Goal: Transaction & Acquisition: Book appointment/travel/reservation

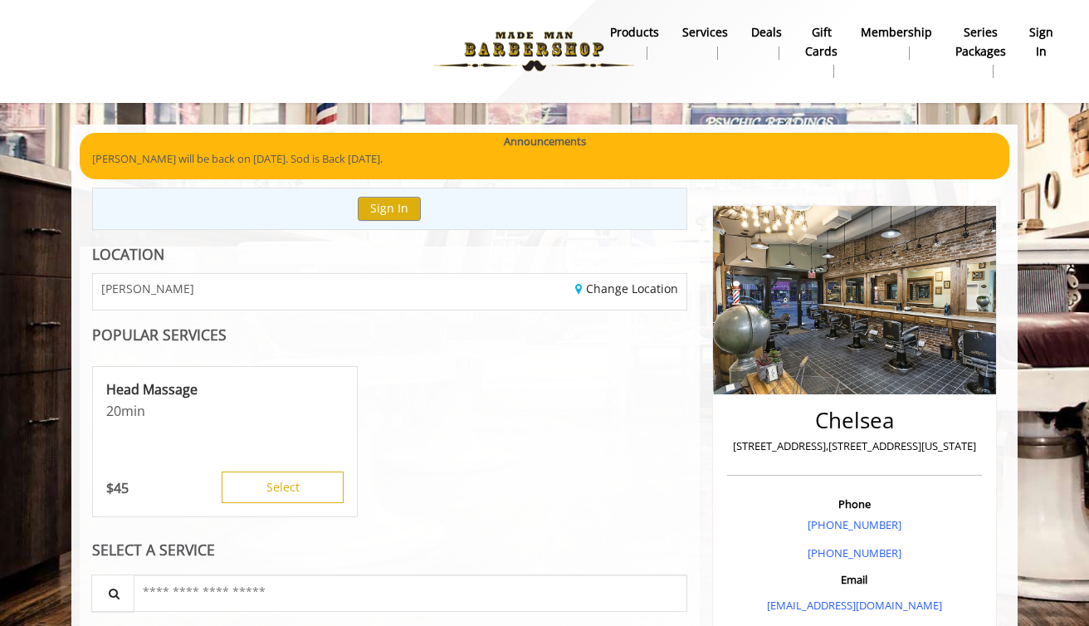
click at [1036, 48] on b "sign in" at bounding box center [1041, 41] width 24 height 37
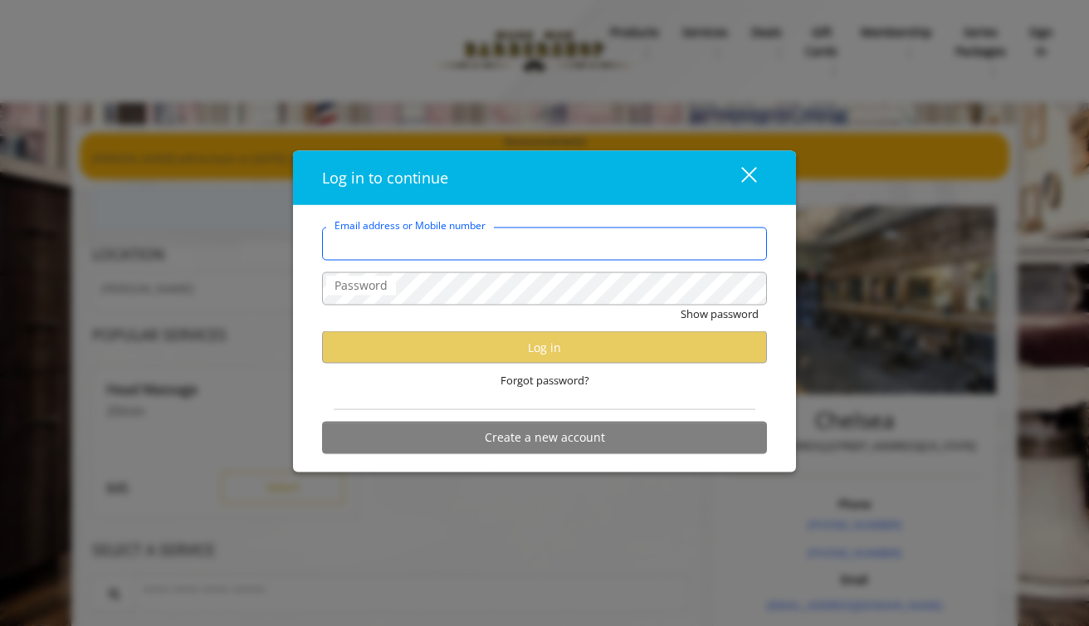
type input "**********"
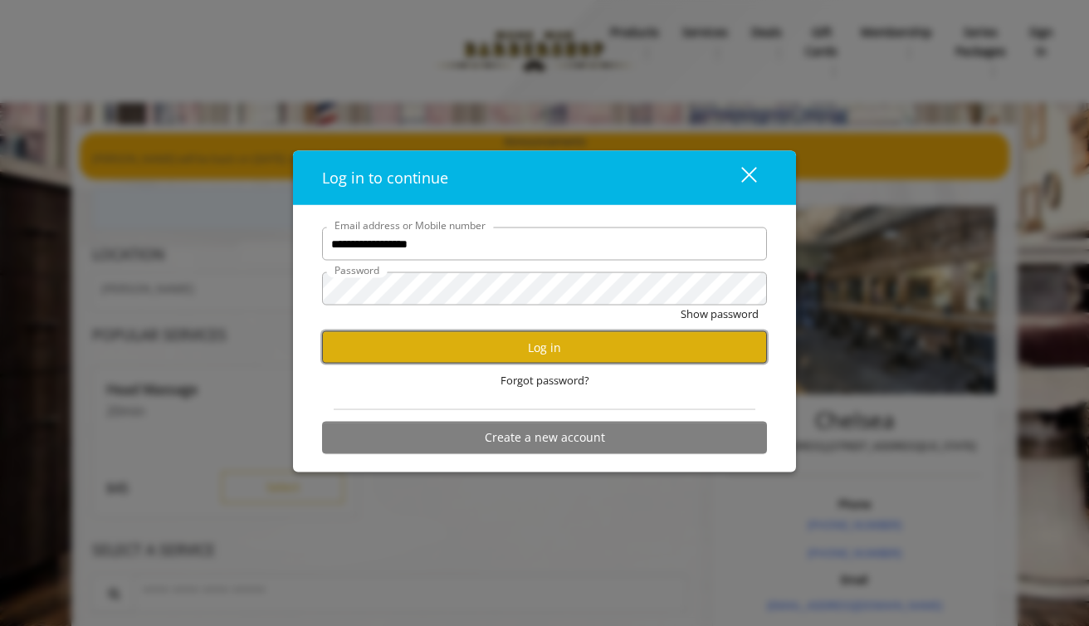
click at [598, 354] on button "Log in" at bounding box center [544, 347] width 445 height 32
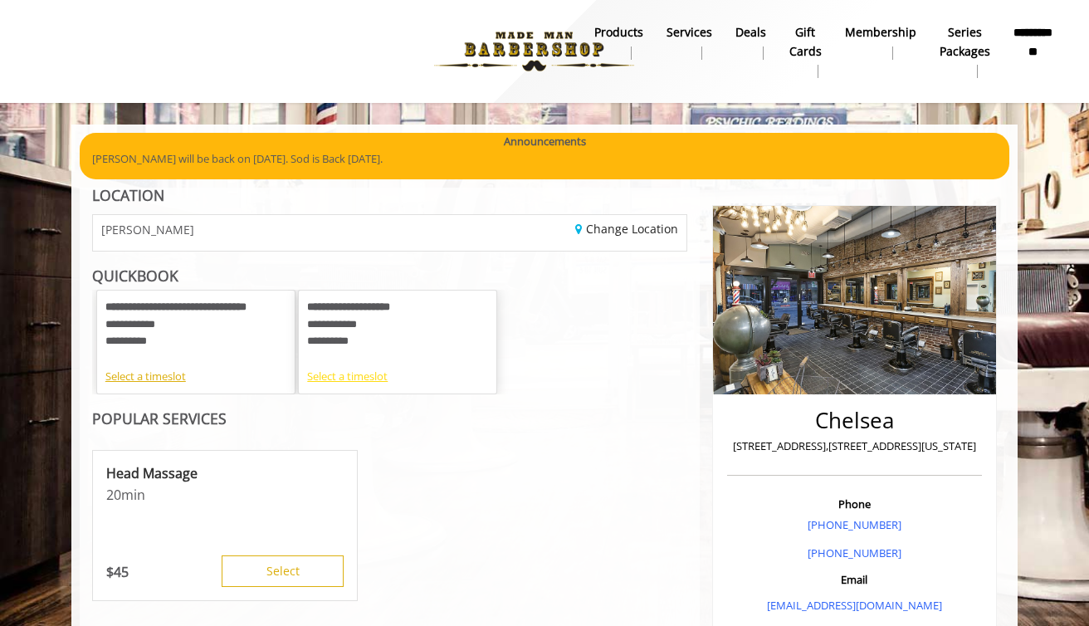
click at [330, 377] on div "Select a timeslot" at bounding box center [397, 376] width 181 height 17
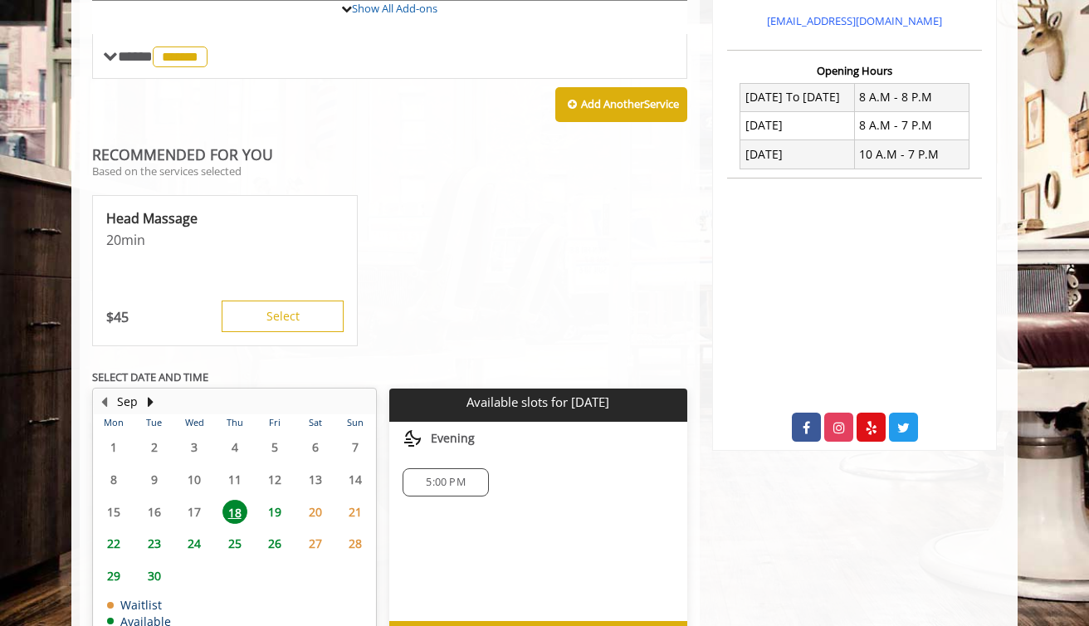
scroll to position [656, 0]
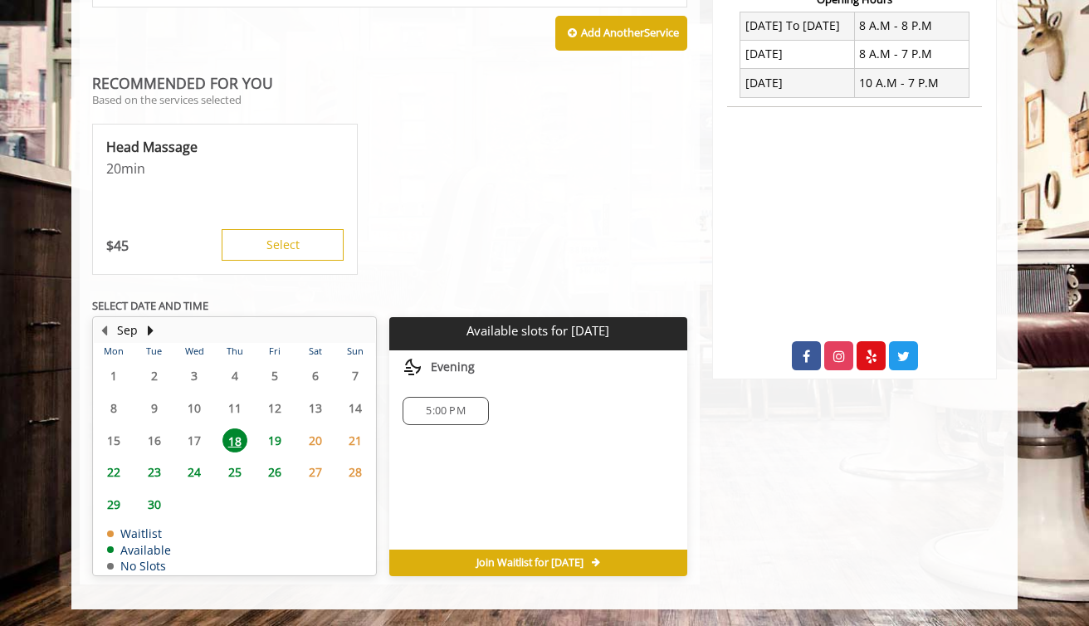
click at [275, 446] on span "19" at bounding box center [274, 440] width 25 height 24
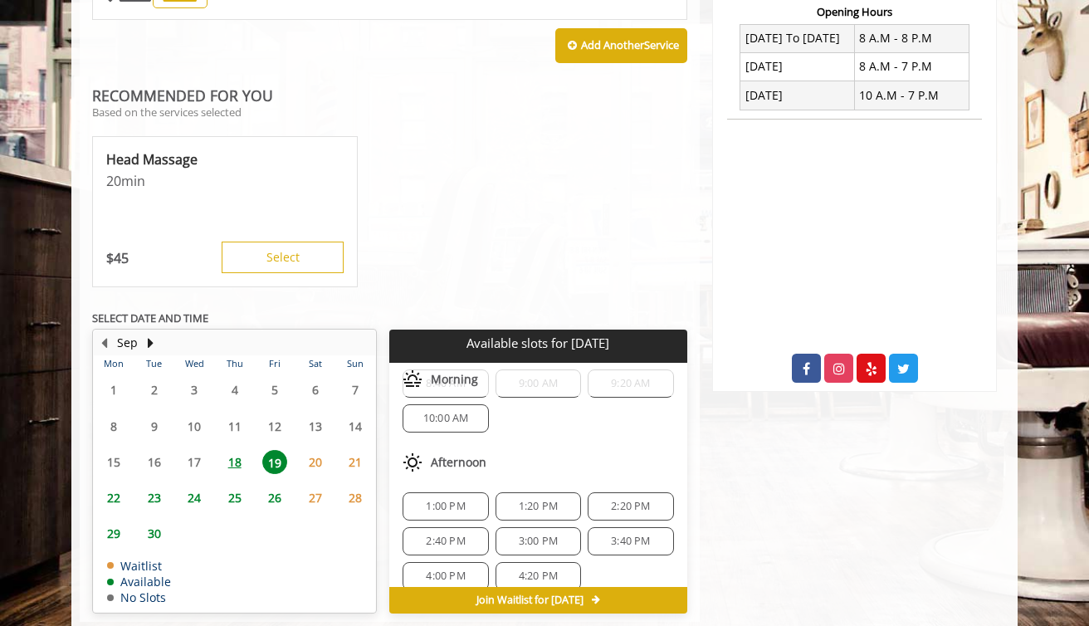
scroll to position [641, 0]
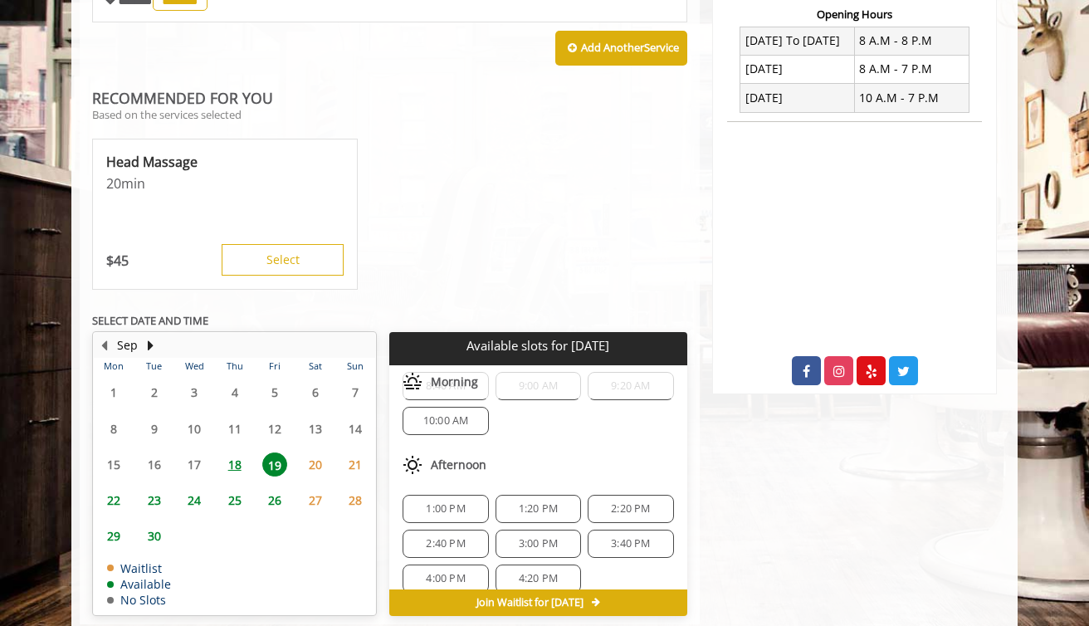
click at [537, 509] on span "1:20 PM" at bounding box center [538, 508] width 39 height 13
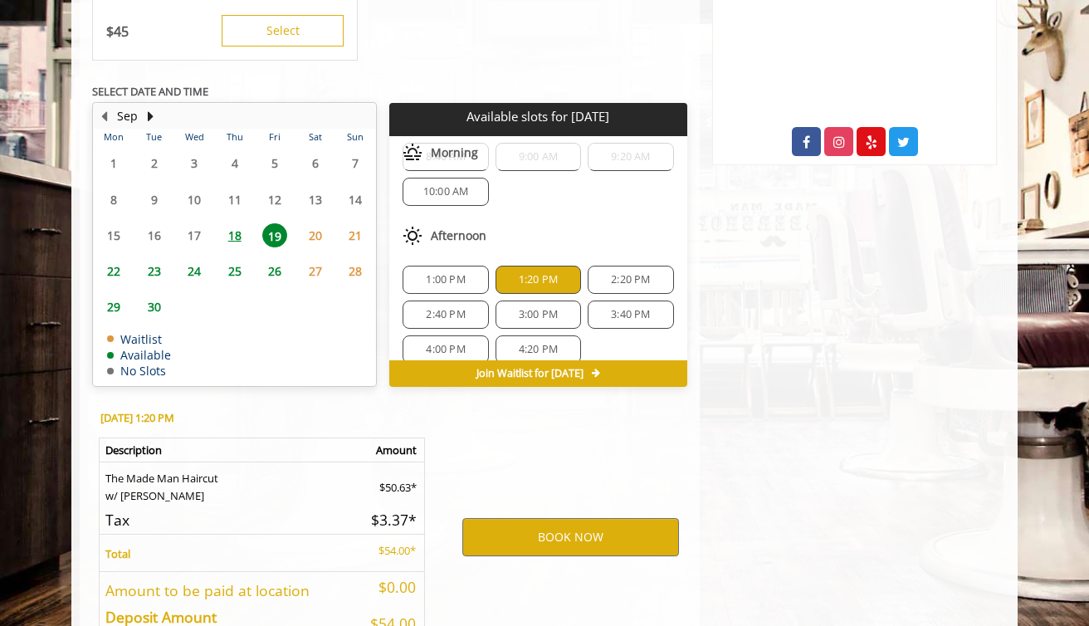
scroll to position [981, 0]
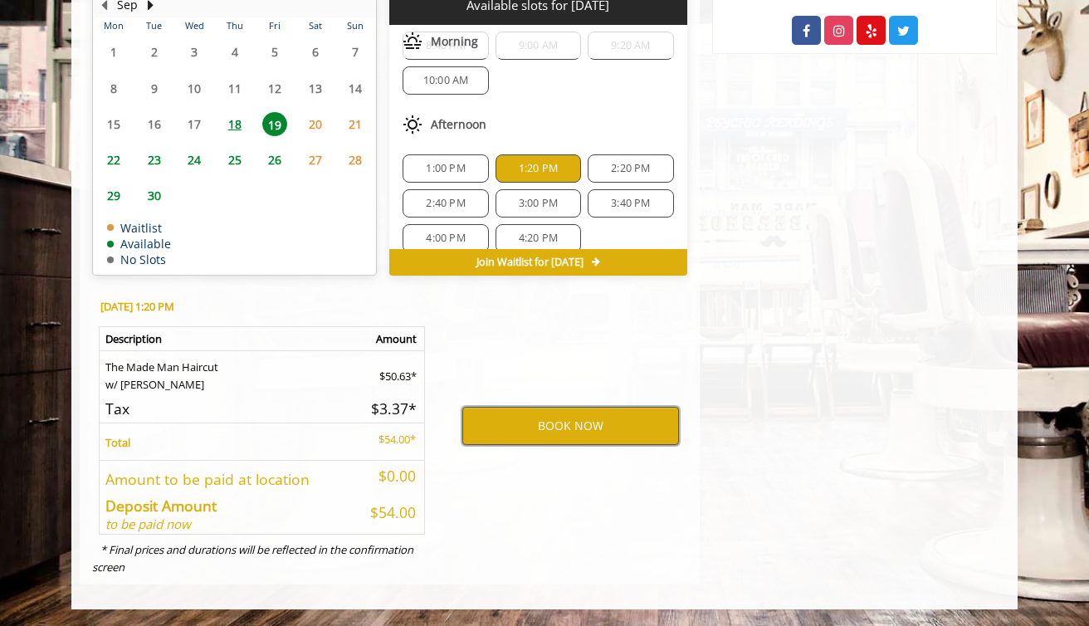
click at [544, 431] on button "BOOK NOW" at bounding box center [570, 426] width 217 height 38
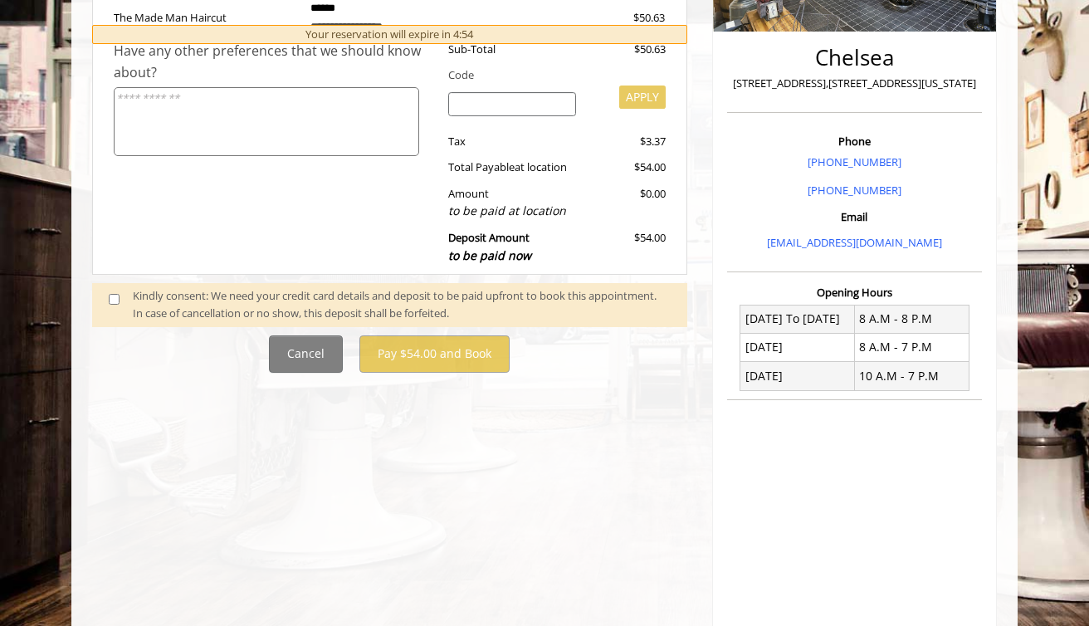
scroll to position [592, 0]
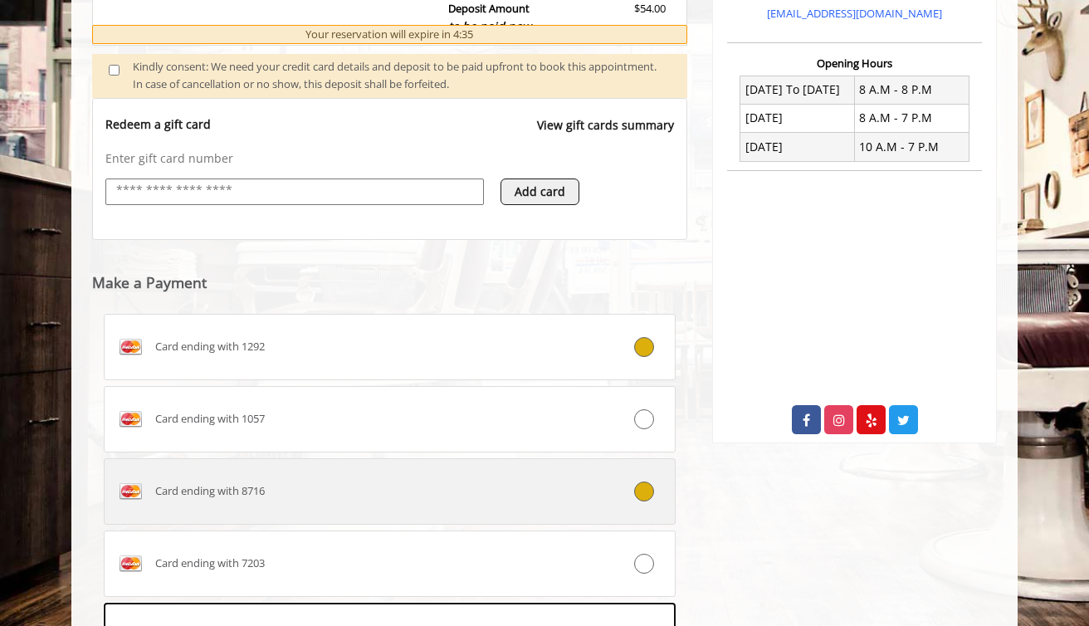
click at [564, 500] on div "Card ending with 8716" at bounding box center [342, 491] width 475 height 27
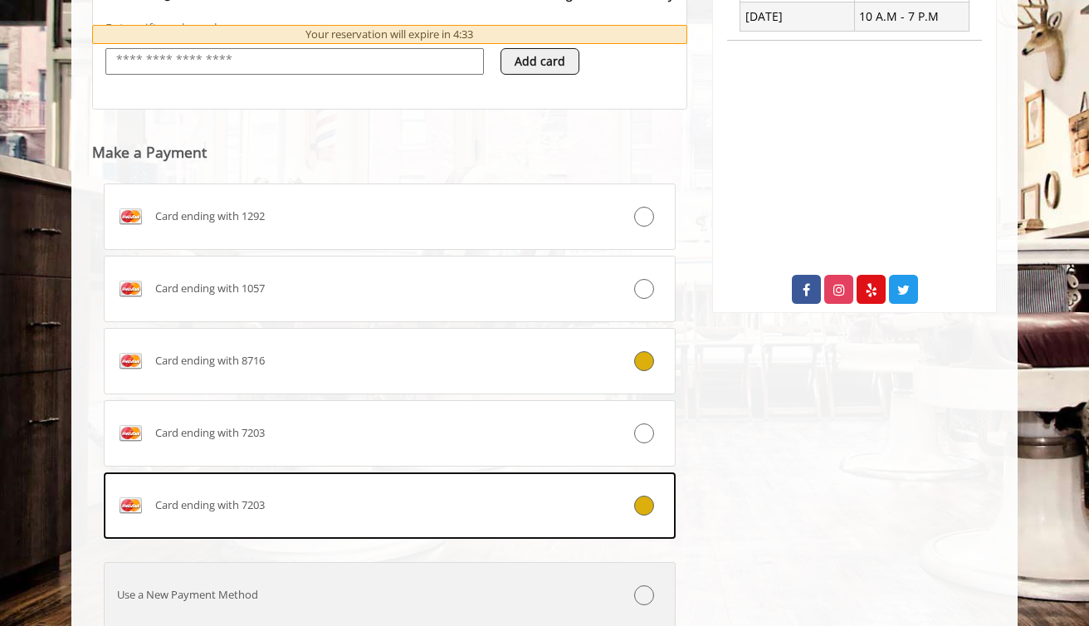
scroll to position [846, 0]
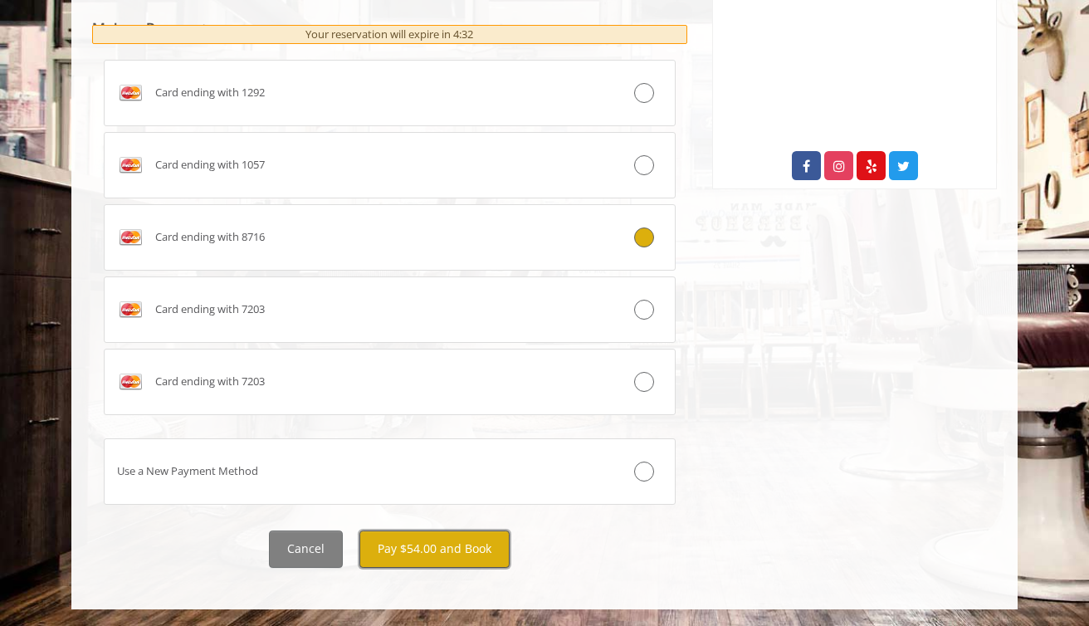
click at [453, 546] on button "Pay $54.00 and Book" at bounding box center [434, 548] width 150 height 37
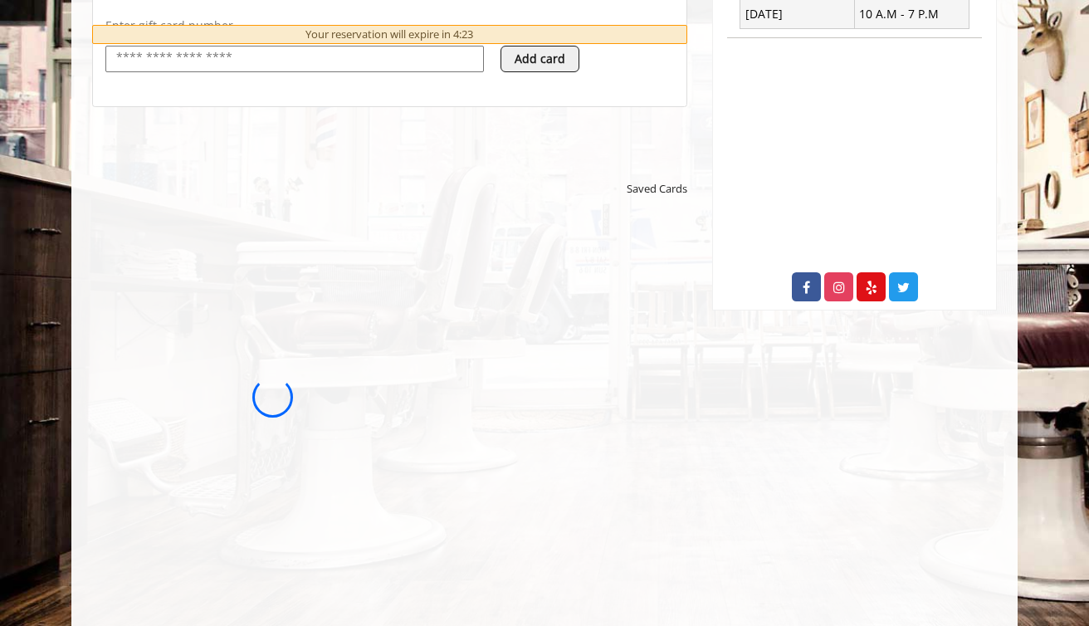
scroll to position [715, 0]
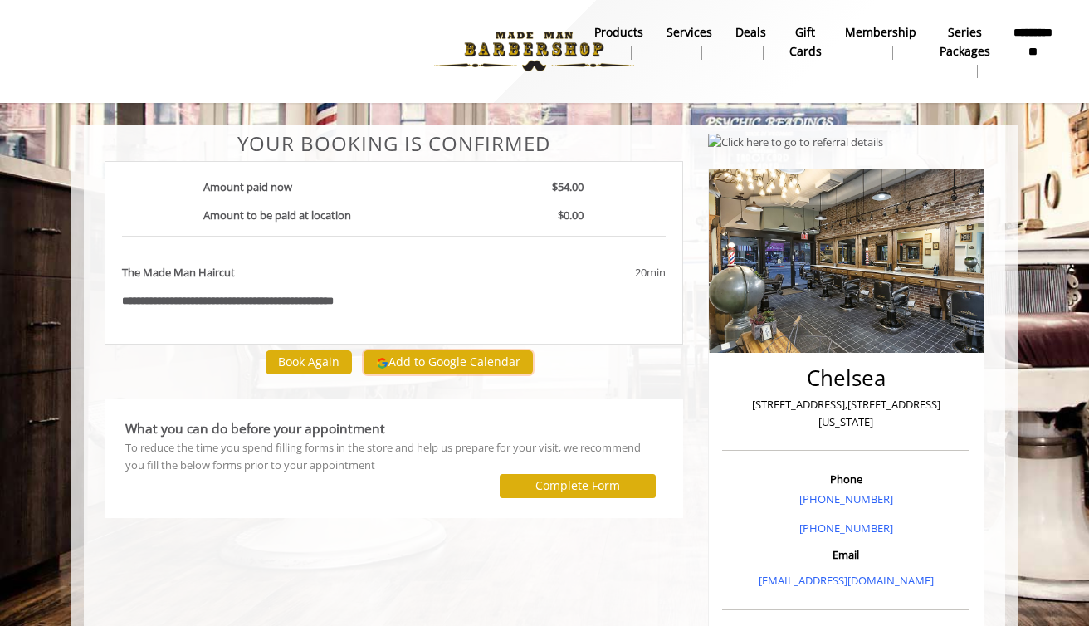
click at [441, 368] on button "Add to Google Calendar" at bounding box center [447, 362] width 169 height 25
